Goal: Entertainment & Leisure: Consume media (video, audio)

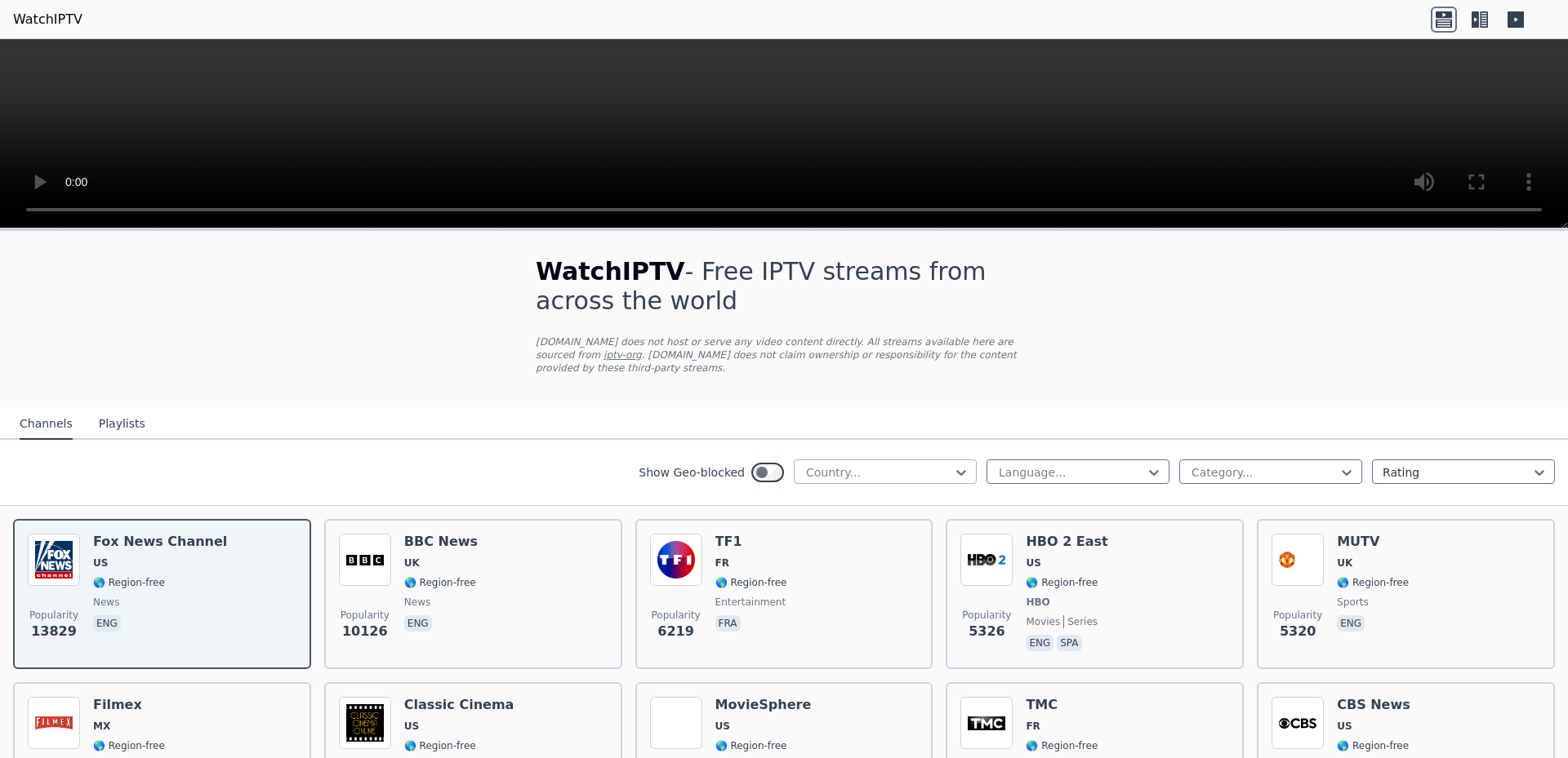
click at [910, 465] on div at bounding box center [878, 472] width 149 height 16
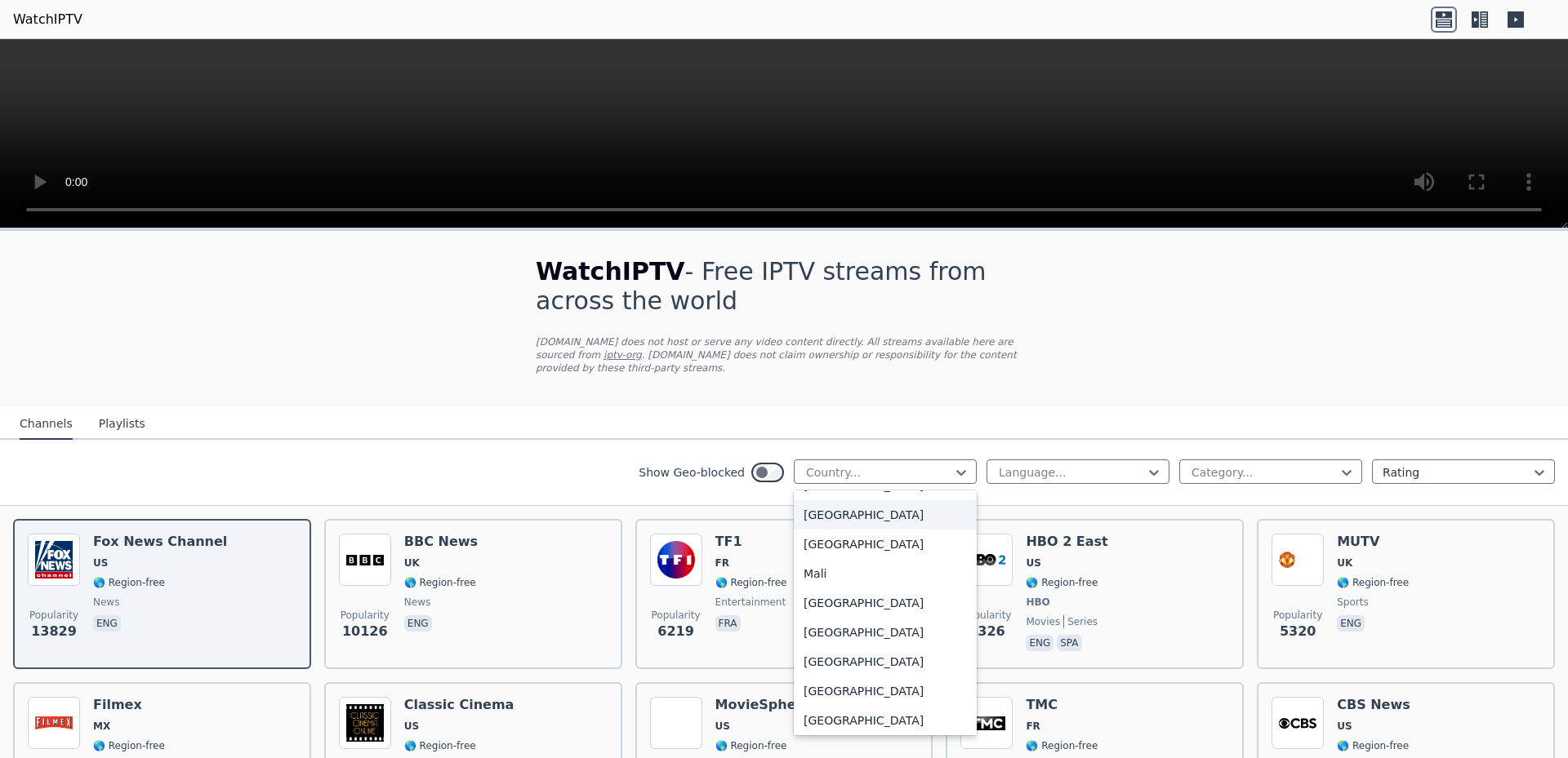
scroll to position [3401, 0]
click at [820, 577] on div "Martinique" at bounding box center [885, 574] width 183 height 30
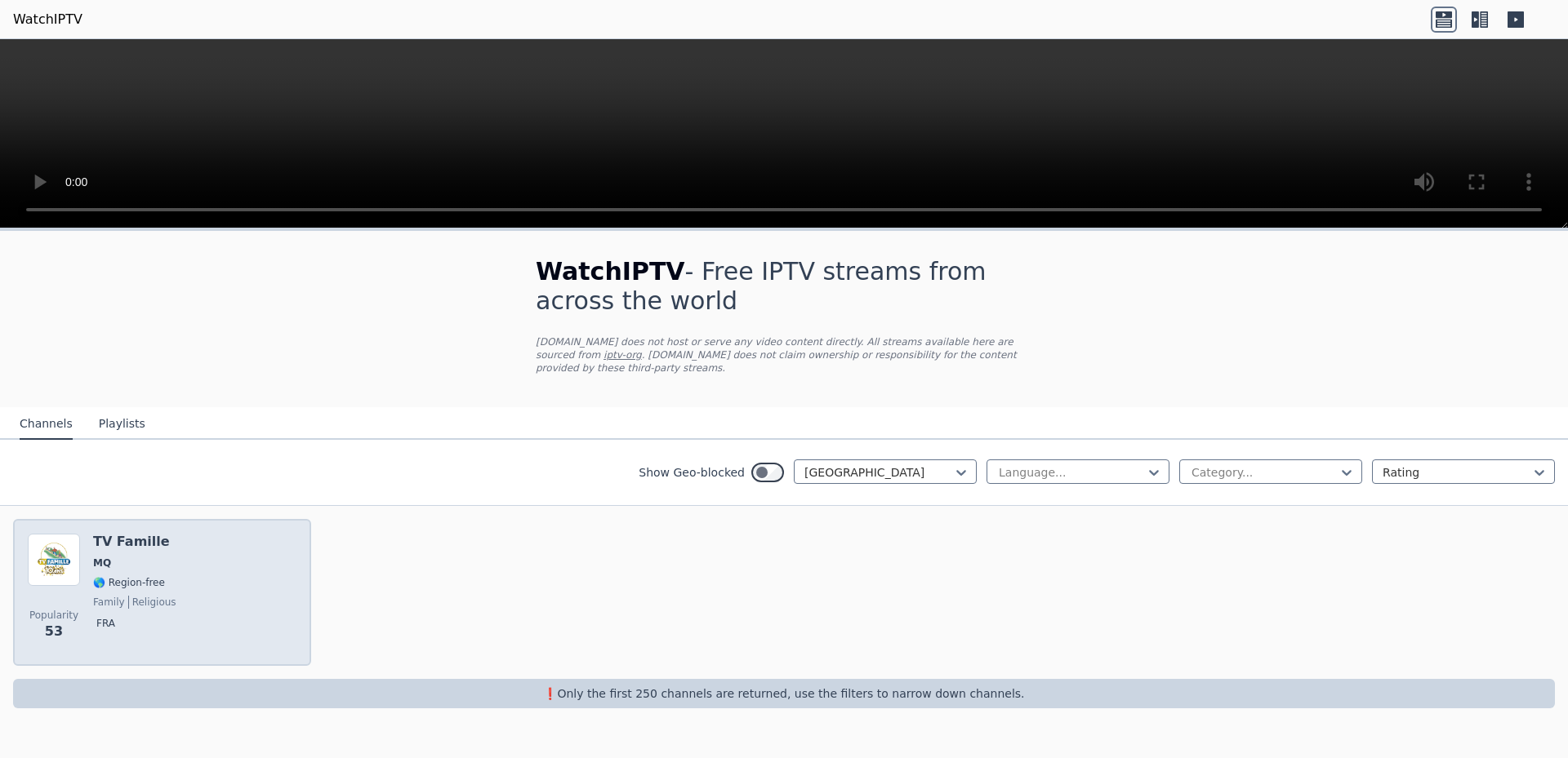
click at [126, 534] on h6 "TV Famille" at bounding box center [134, 541] width 83 height 16
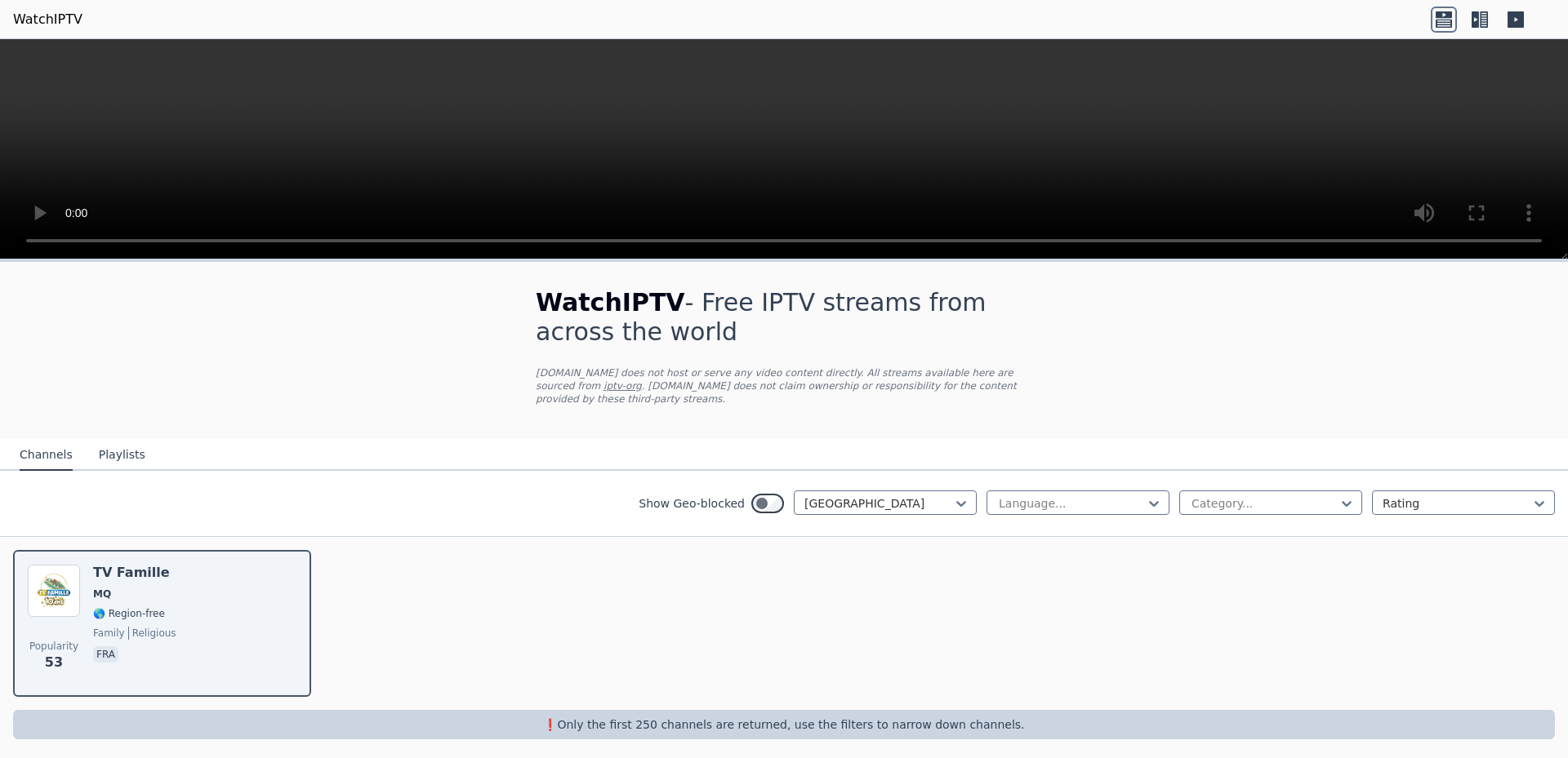
click at [99, 444] on button "Playlists" at bounding box center [122, 455] width 47 height 31
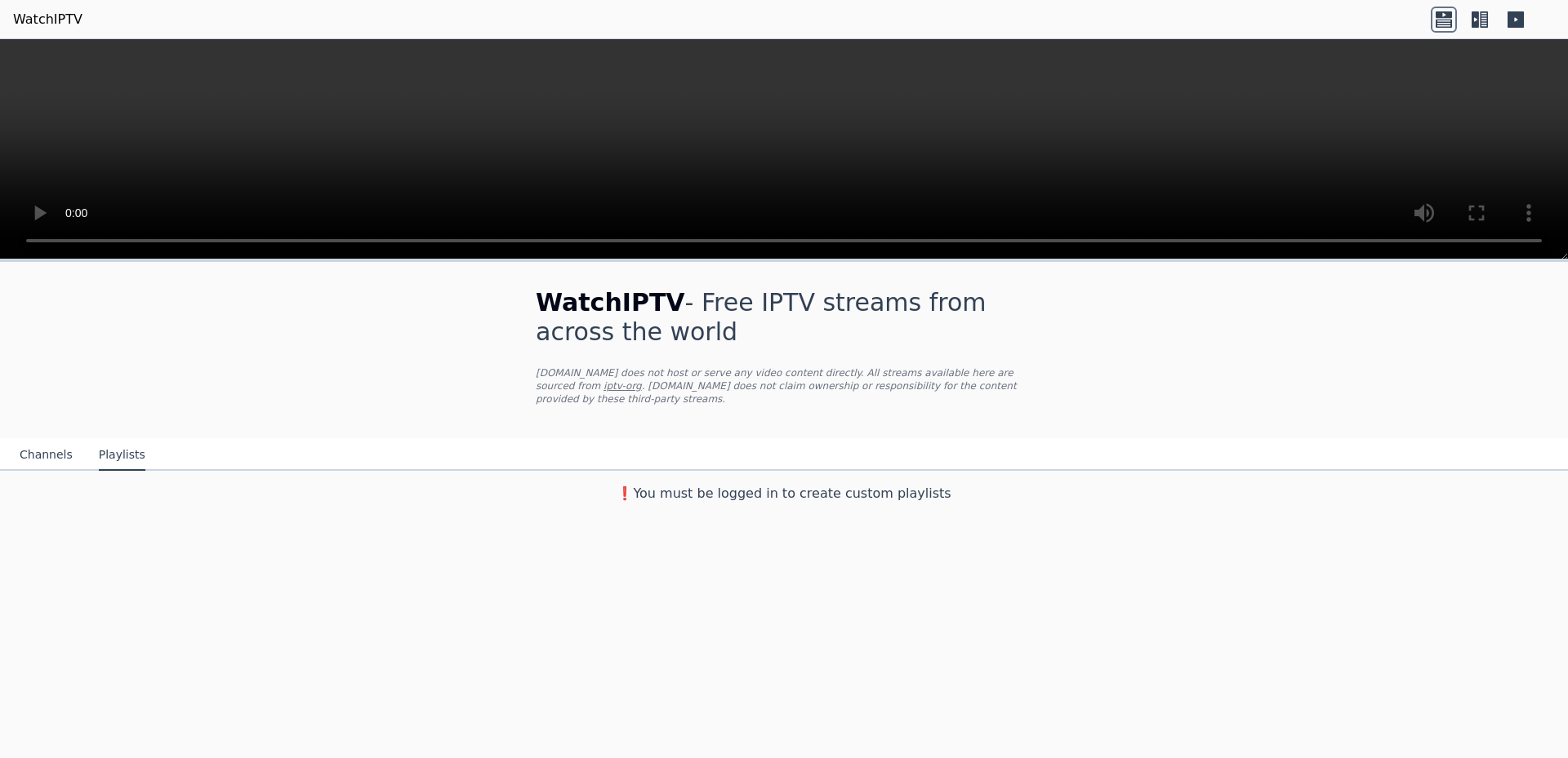
click at [53, 443] on button "Channels" at bounding box center [46, 455] width 53 height 31
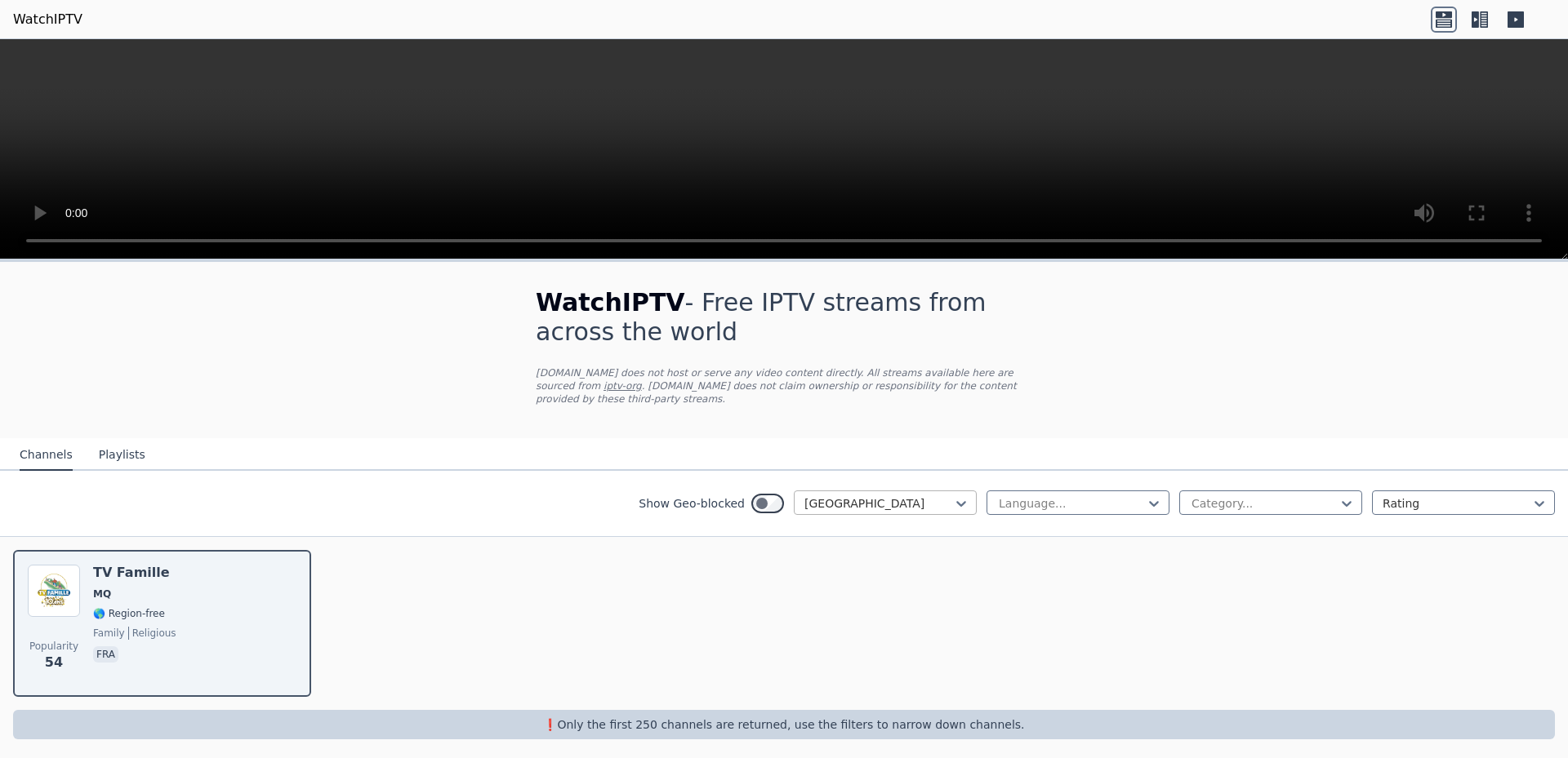
click at [845, 495] on div at bounding box center [878, 503] width 149 height 16
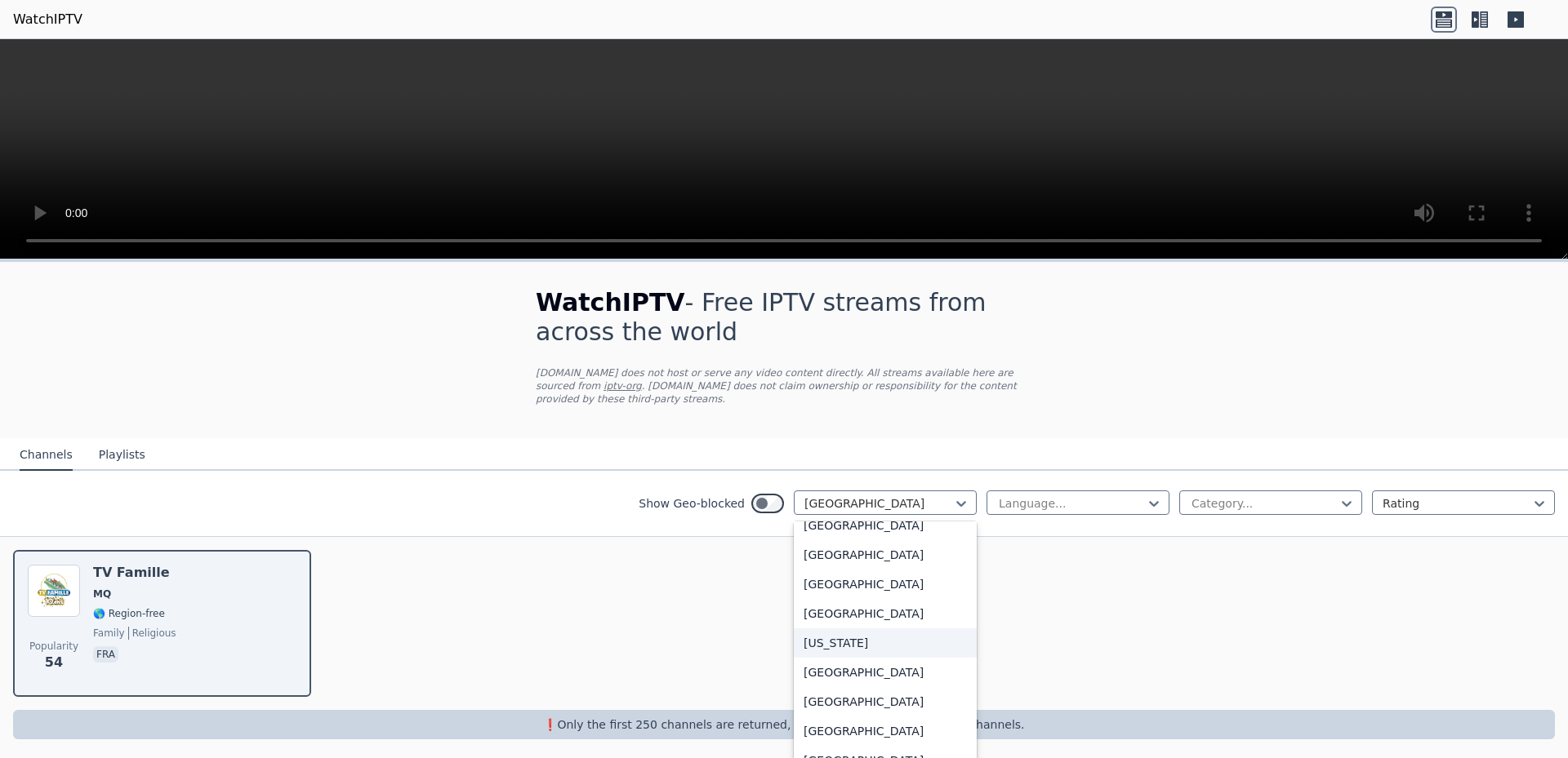
scroll to position [1920, 0]
click at [874, 535] on div "France" at bounding box center [885, 529] width 183 height 30
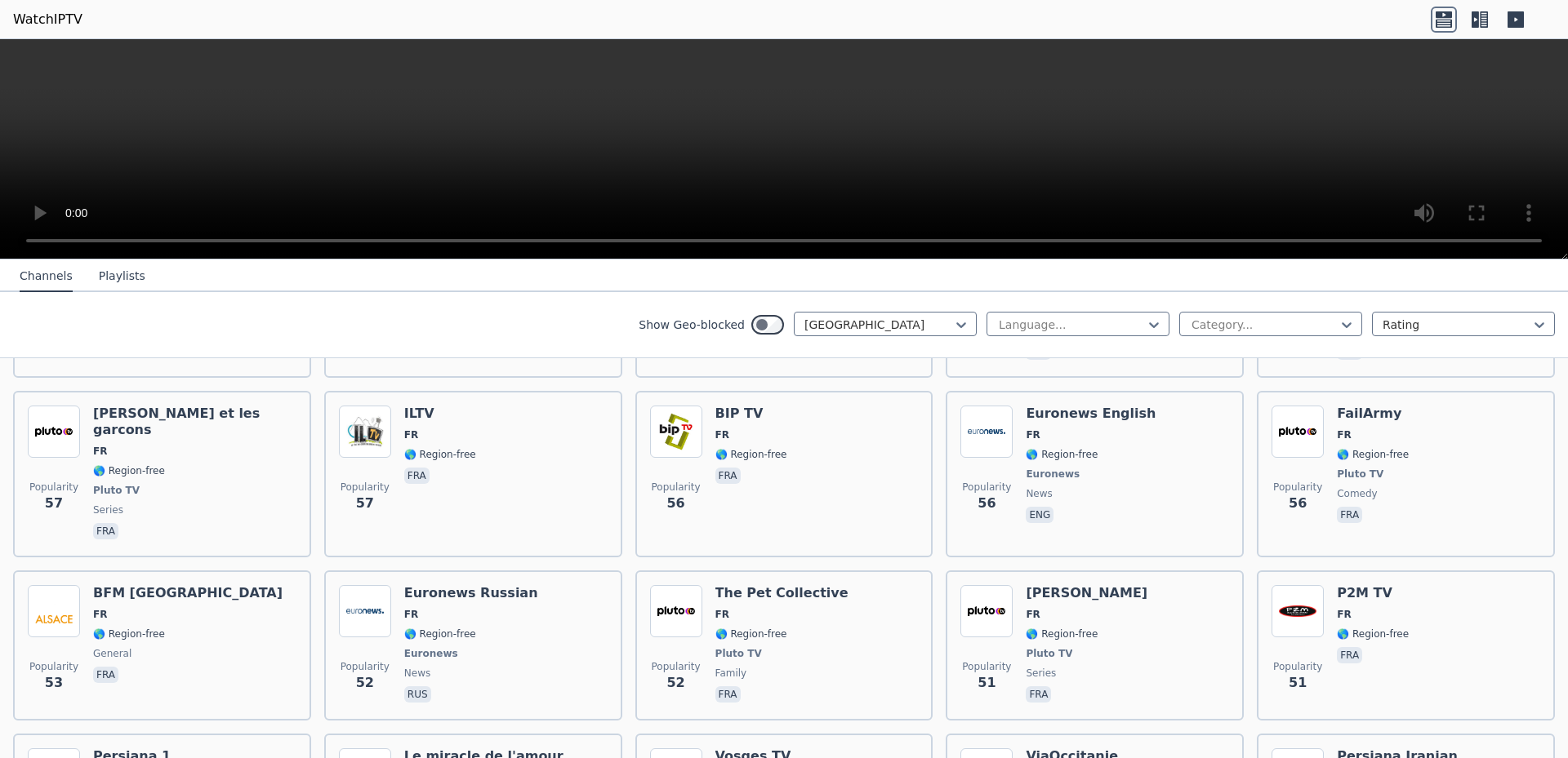
scroll to position [3304, 0]
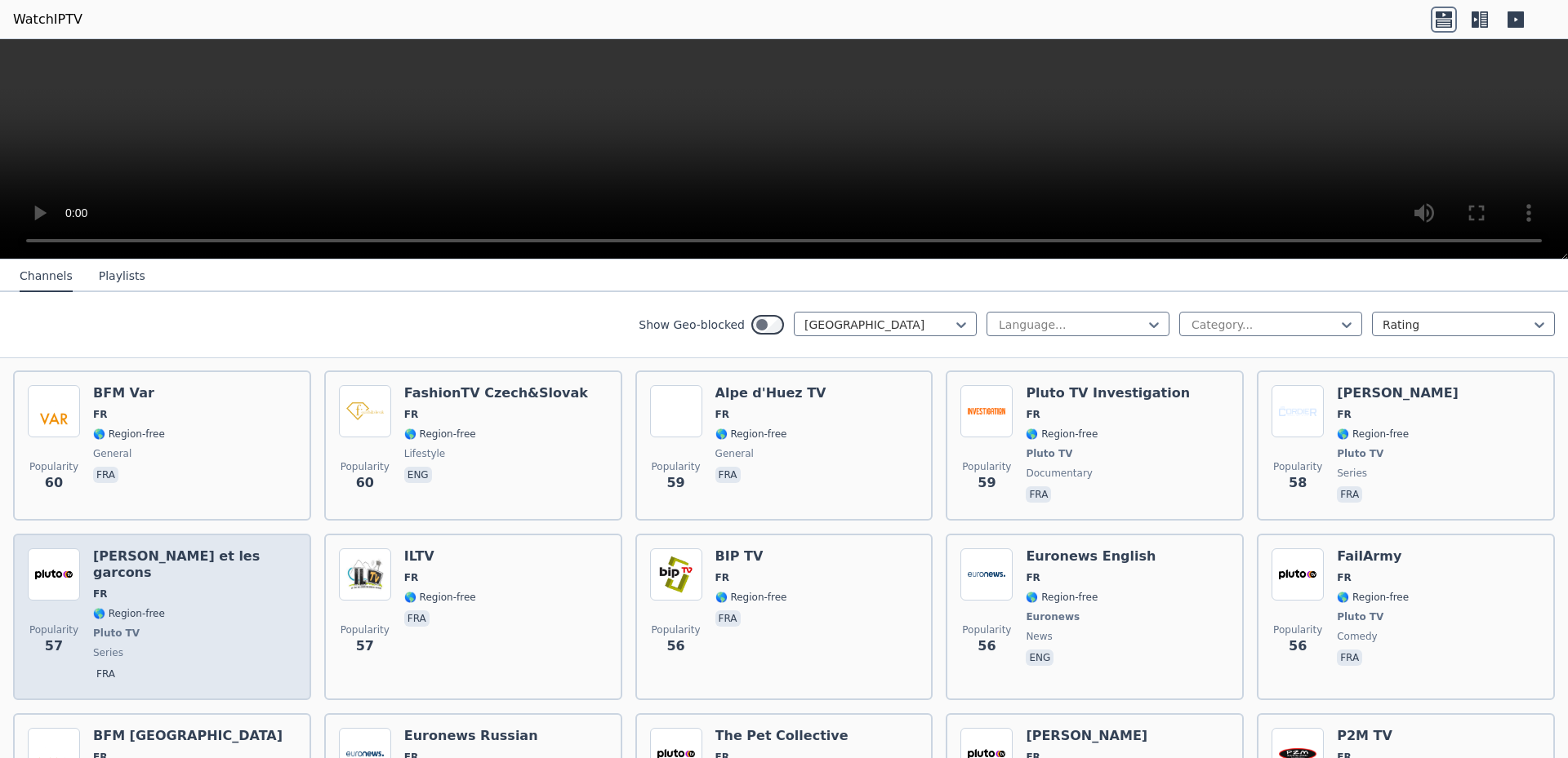
click at [202, 548] on h6 "Helene et les garcons" at bounding box center [194, 564] width 203 height 32
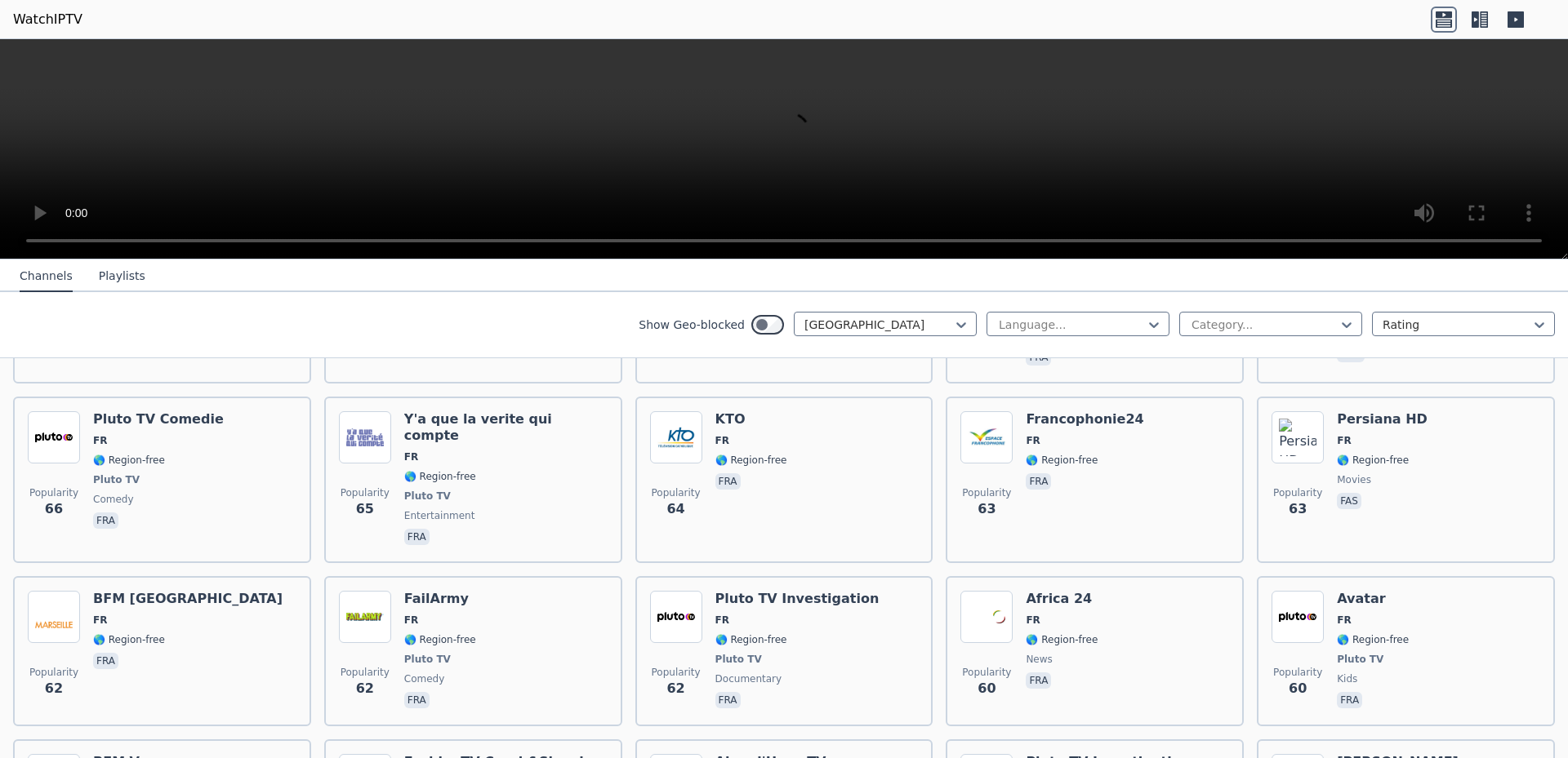
scroll to position [2896, 0]
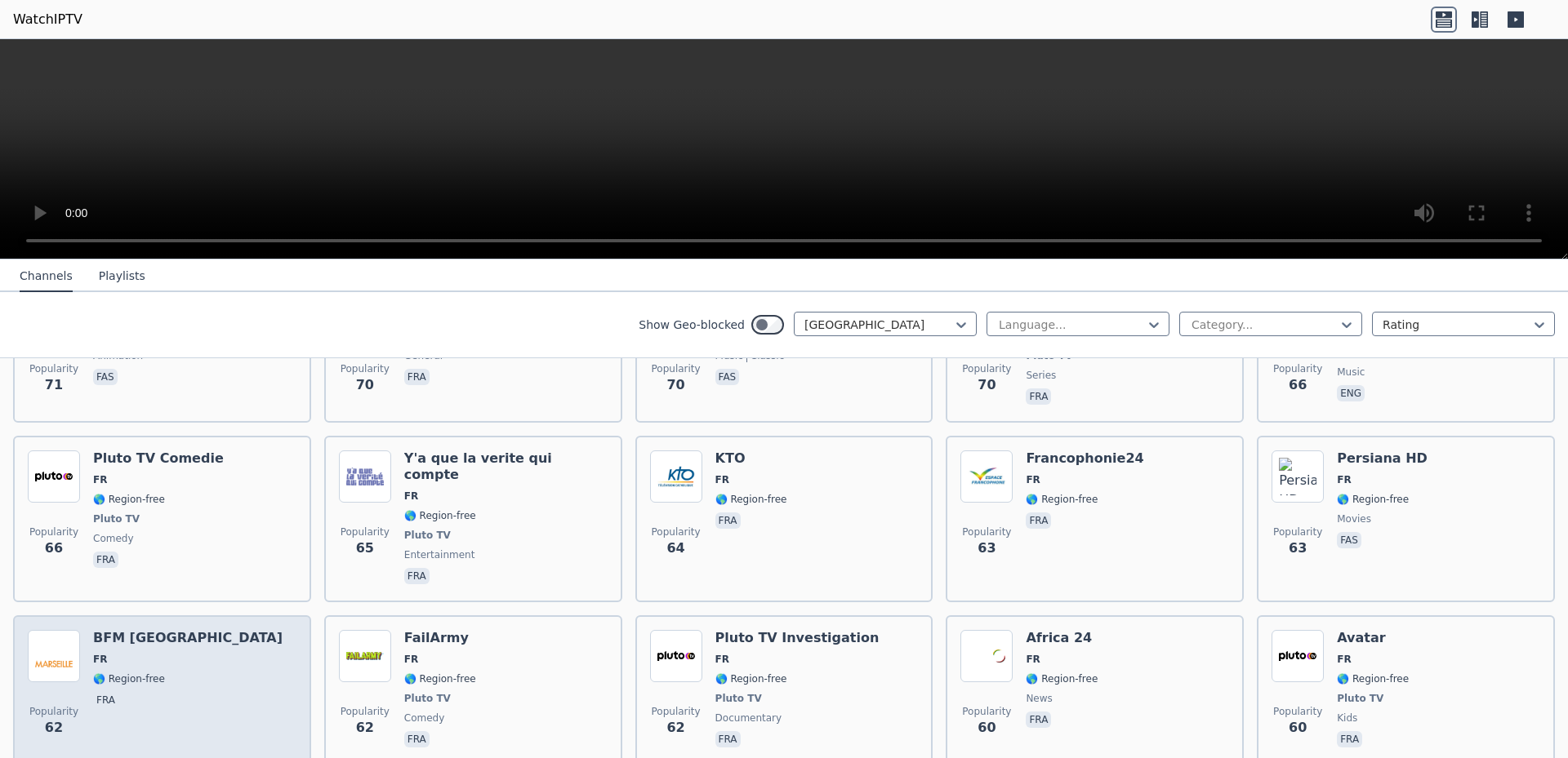
click at [109, 630] on h6 "BFM Marseille" at bounding box center [187, 637] width 190 height 16
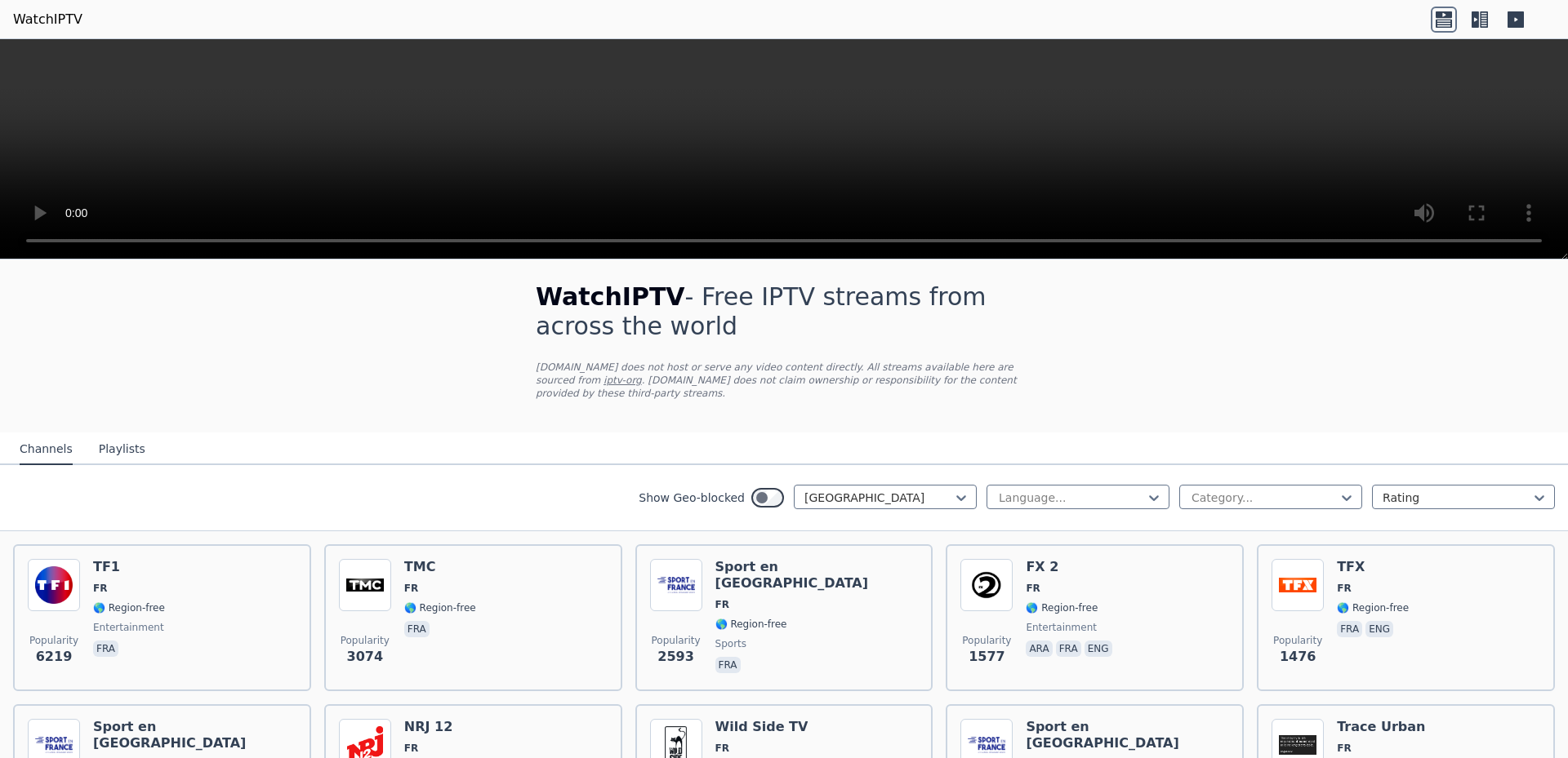
scroll to position [0, 0]
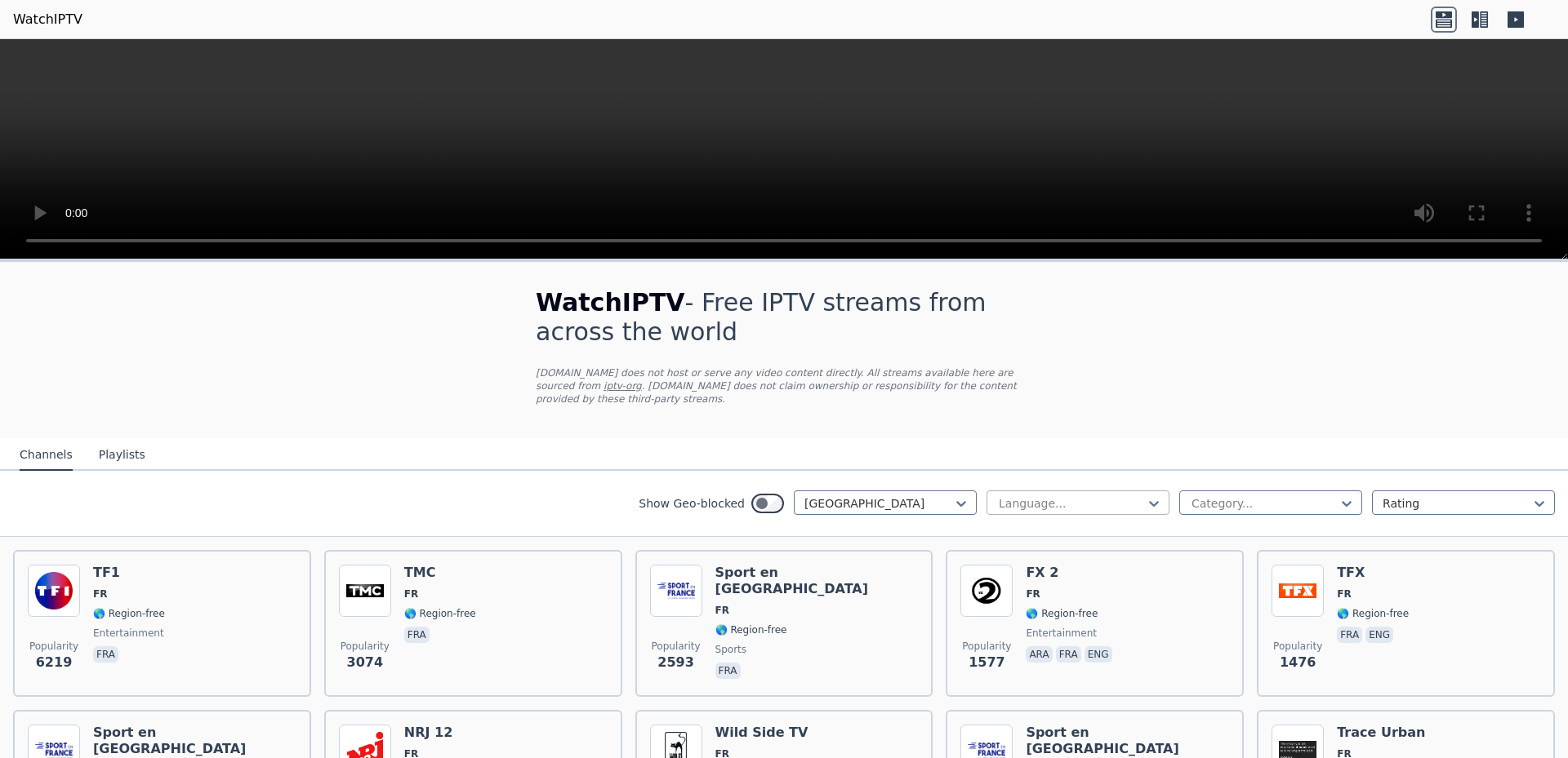
click at [997, 495] on div at bounding box center [1071, 503] width 149 height 16
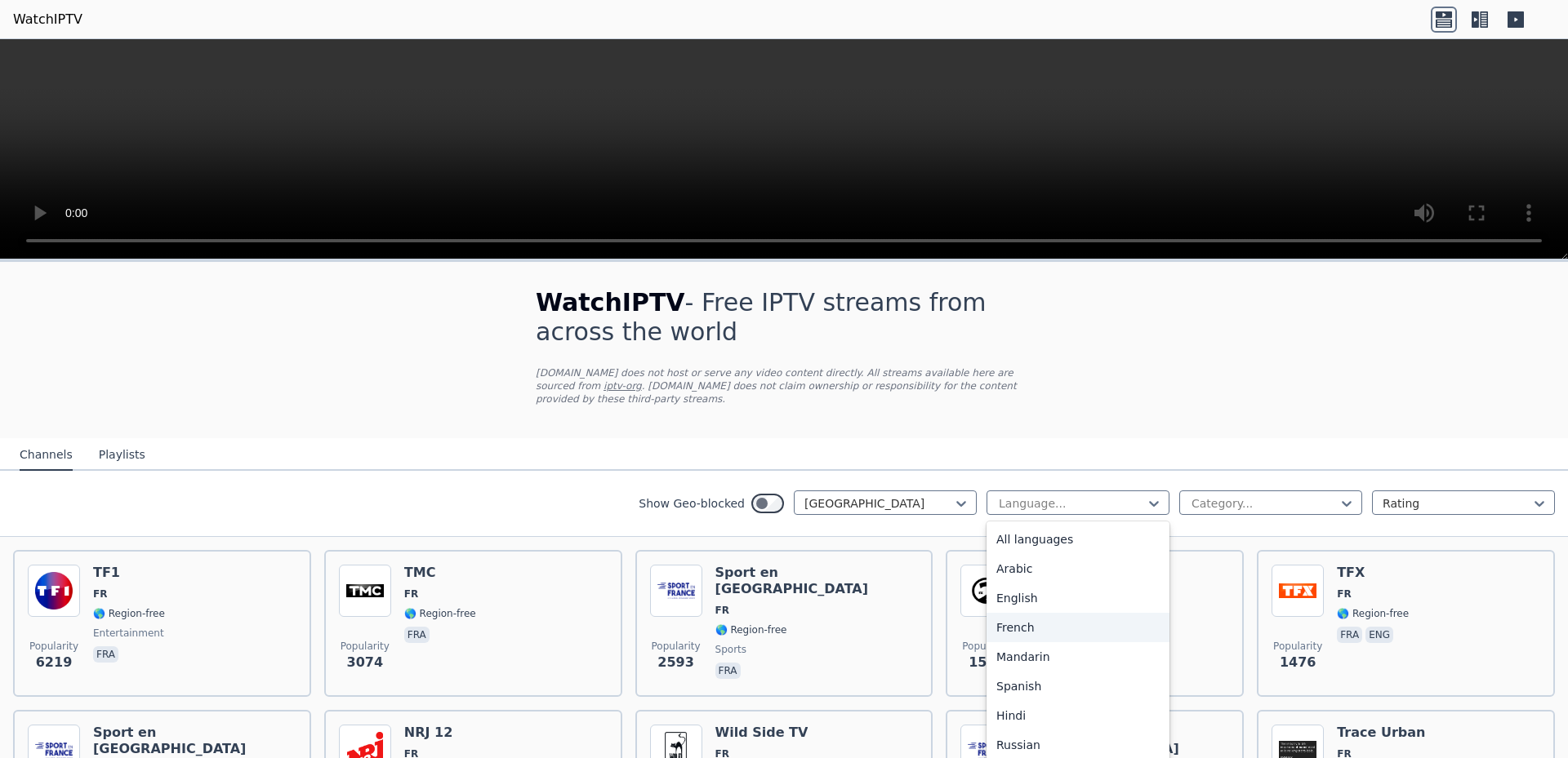
click at [997, 614] on div "French" at bounding box center [1077, 627] width 183 height 30
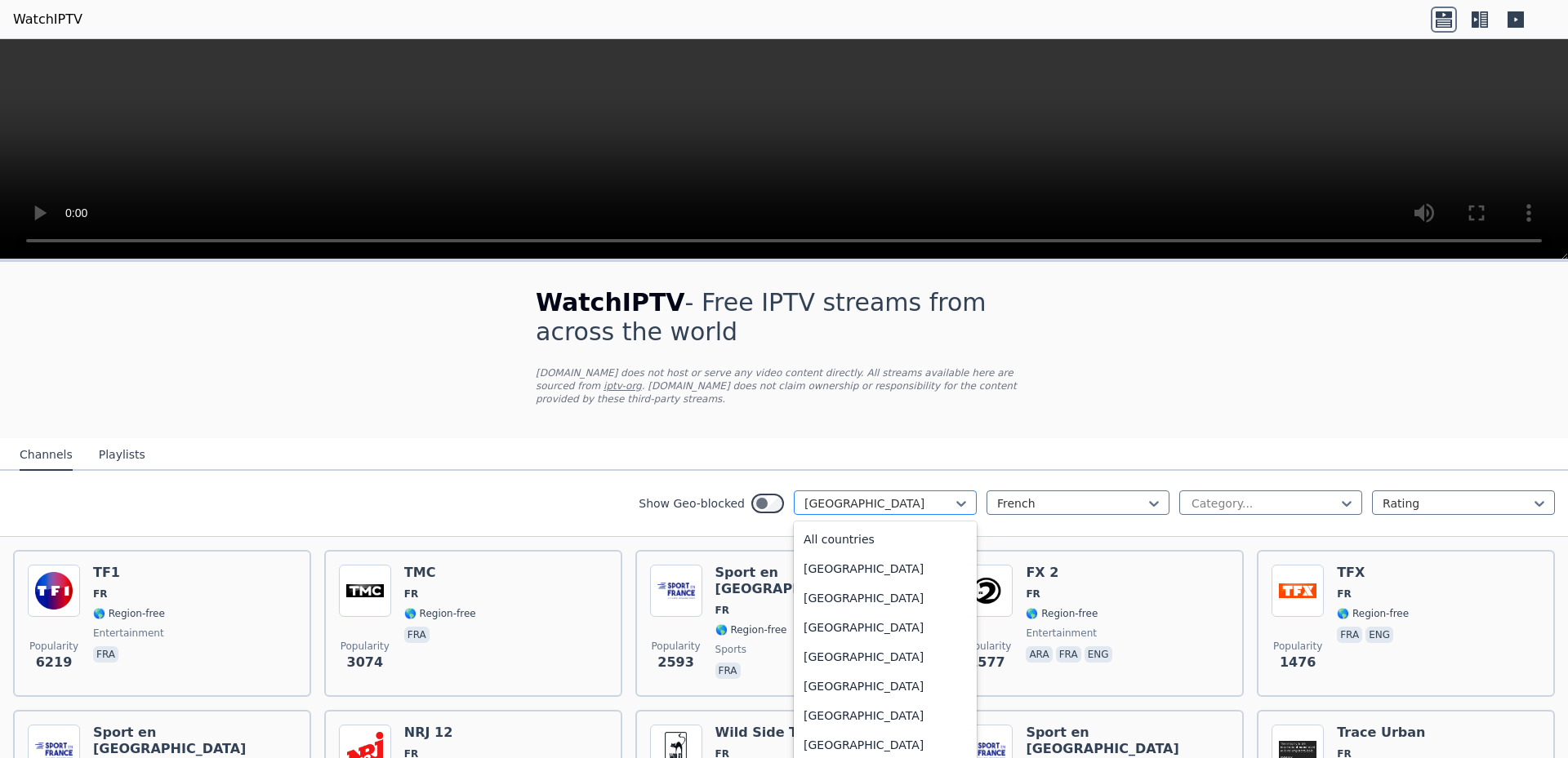
click at [935, 495] on div at bounding box center [878, 503] width 149 height 16
click at [832, 525] on div "All countries" at bounding box center [885, 540] width 183 height 30
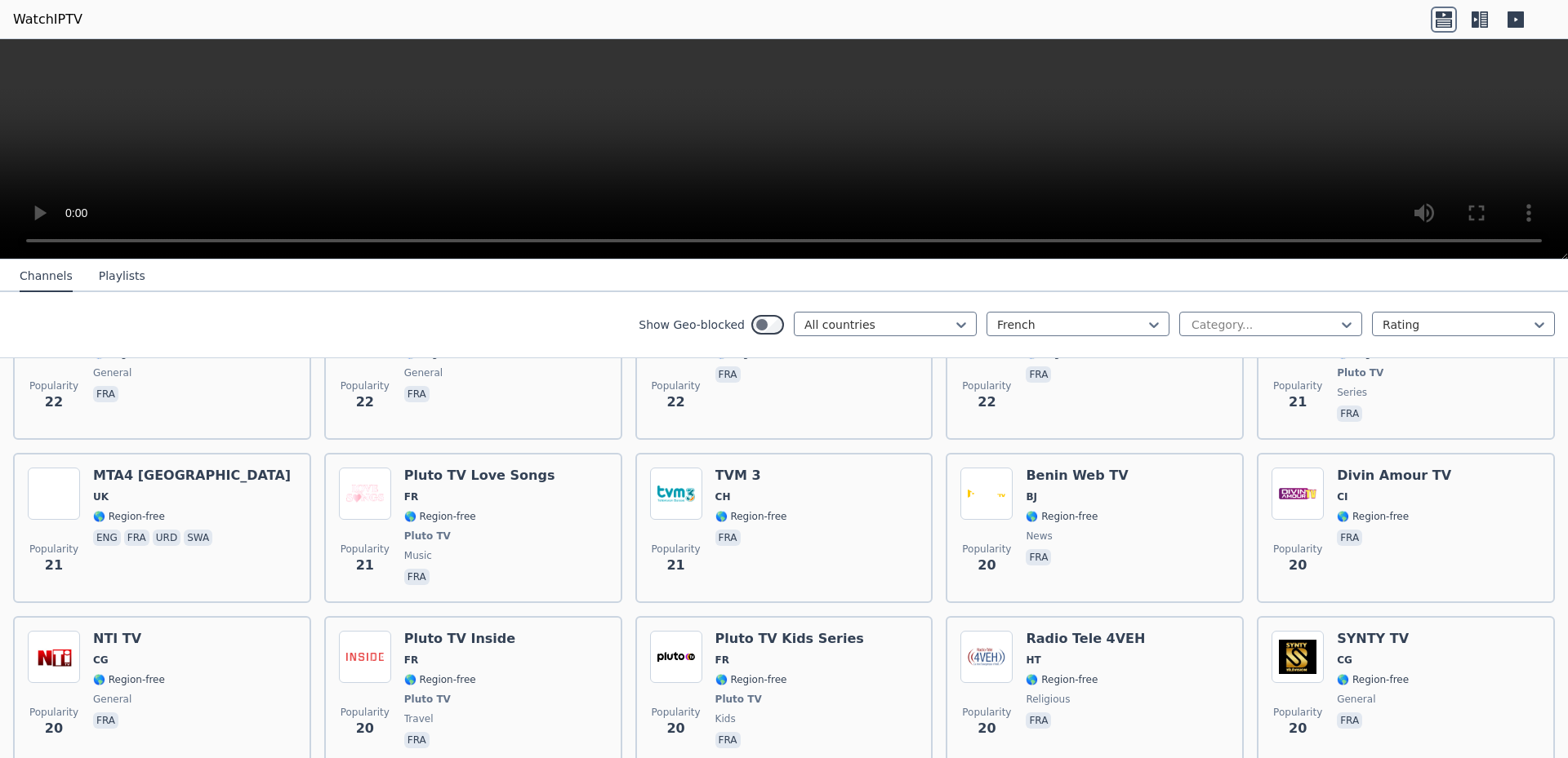
scroll to position [7986, 0]
